Goal: Find specific page/section: Find specific page/section

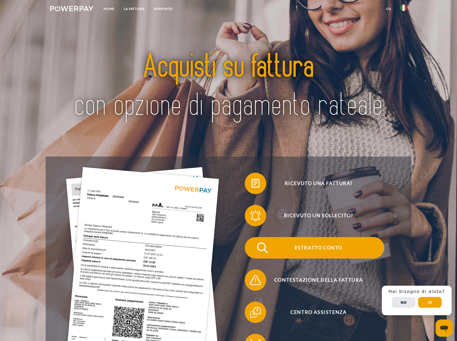
click at [321, 247] on span "Estratto conto" at bounding box center [318, 247] width 131 height 21
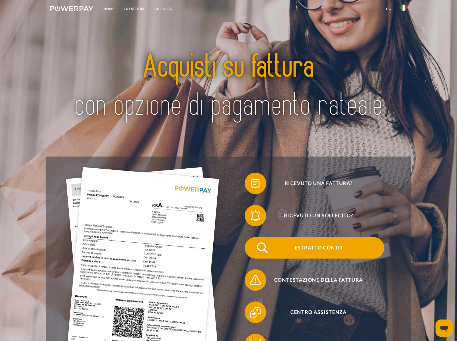
click at [257, 247] on span at bounding box center [254, 247] width 27 height 27
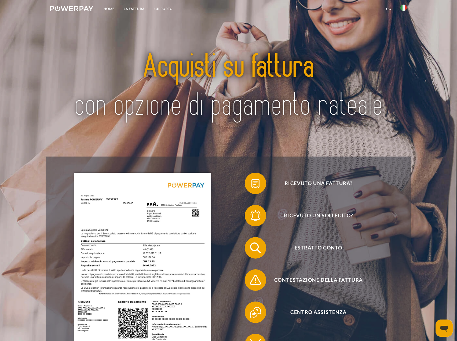
click at [400, 8] on link at bounding box center [404, 9] width 16 height 11
click at [168, 10] on link "Supporto" at bounding box center [163, 9] width 28 height 10
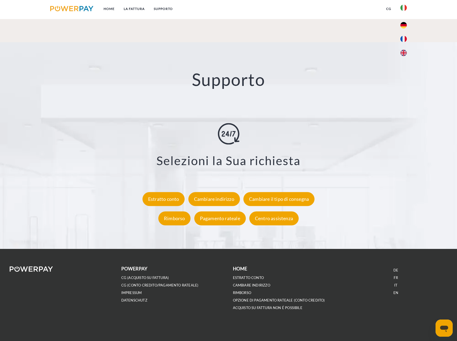
scroll to position [951, 0]
click at [165, 200] on div "Estratto conto" at bounding box center [163, 199] width 42 height 14
